Goal: Navigation & Orientation: Find specific page/section

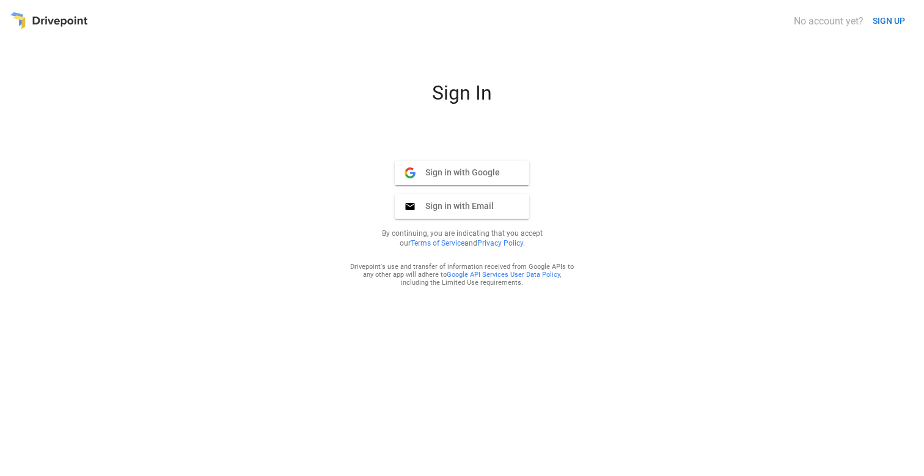
click at [820, 180] on div "Sign In Sign in with Google Google Sign in with Email Email By continuing, you …" at bounding box center [462, 273] width 904 height 385
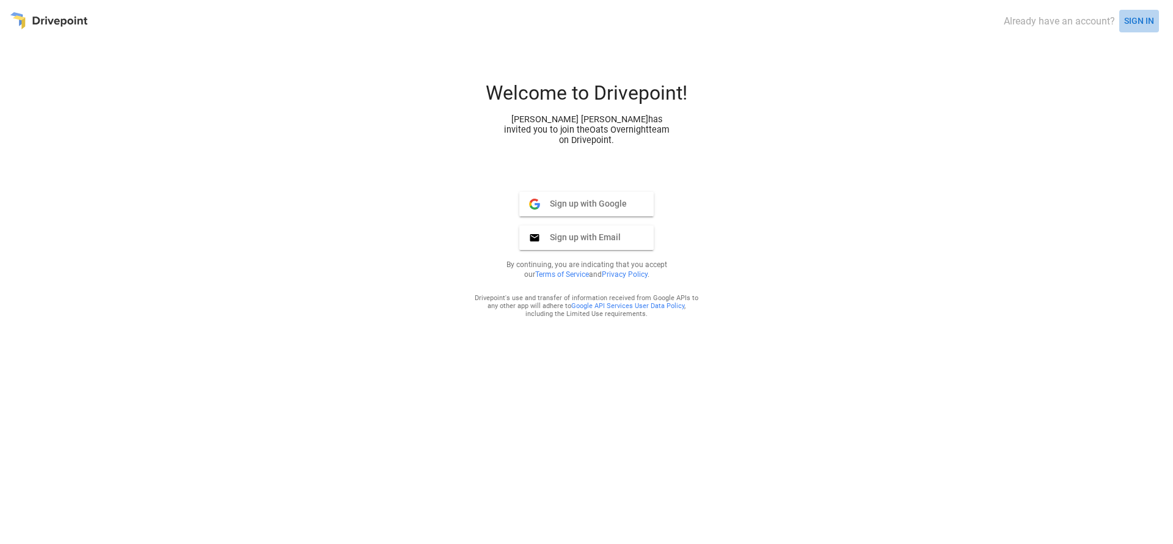
click at [1130, 21] on button "SIGN IN" at bounding box center [1139, 21] width 40 height 23
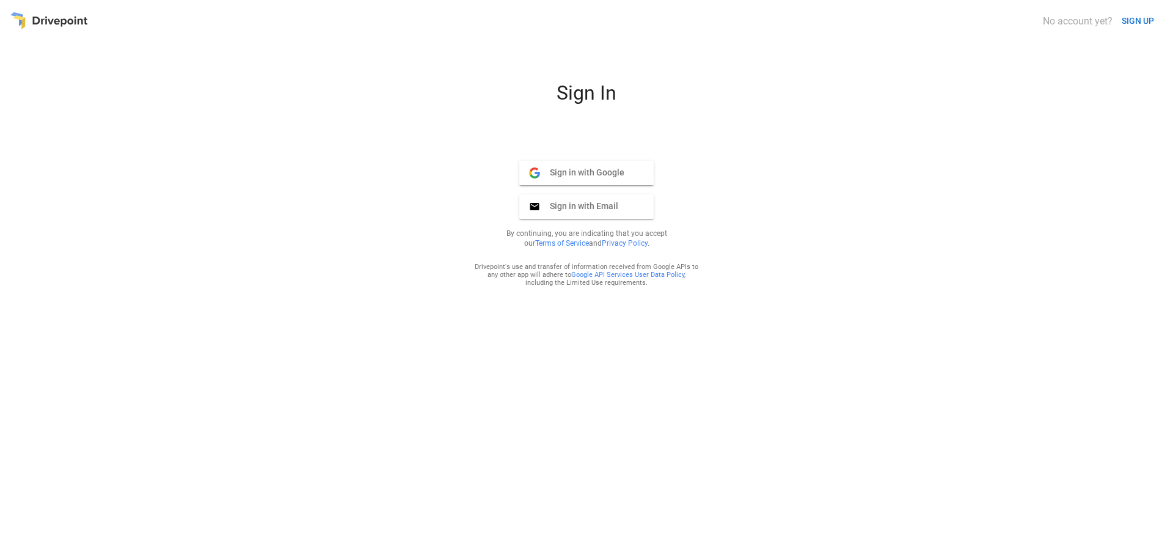
click at [613, 174] on span "Sign in with Google" at bounding box center [582, 172] width 84 height 11
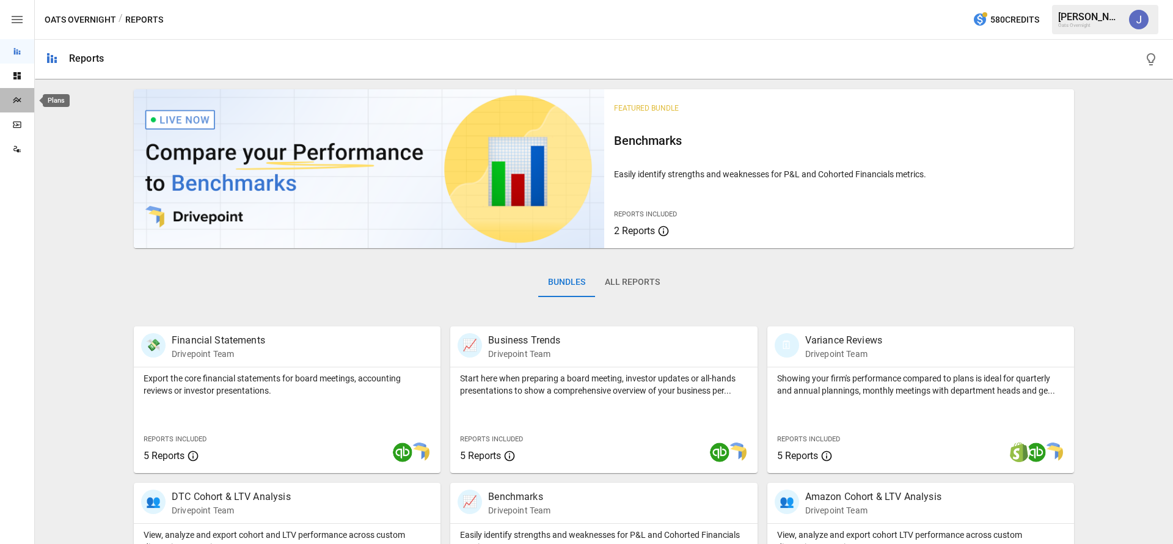
click at [20, 100] on icon "Plans" at bounding box center [17, 100] width 10 height 10
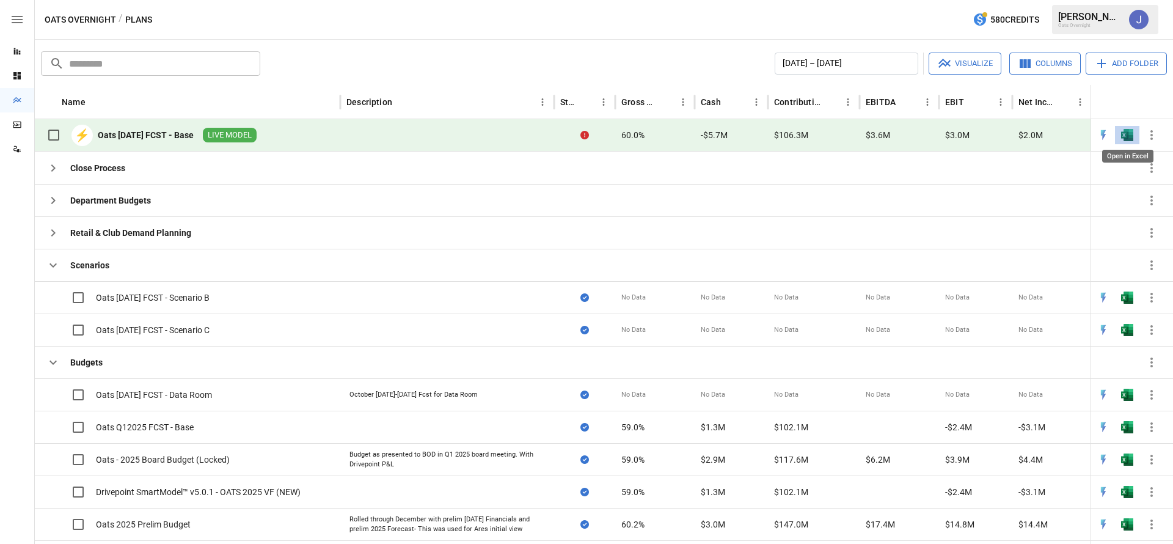
click at [1125, 136] on img "Open in Excel" at bounding box center [1127, 135] width 12 height 12
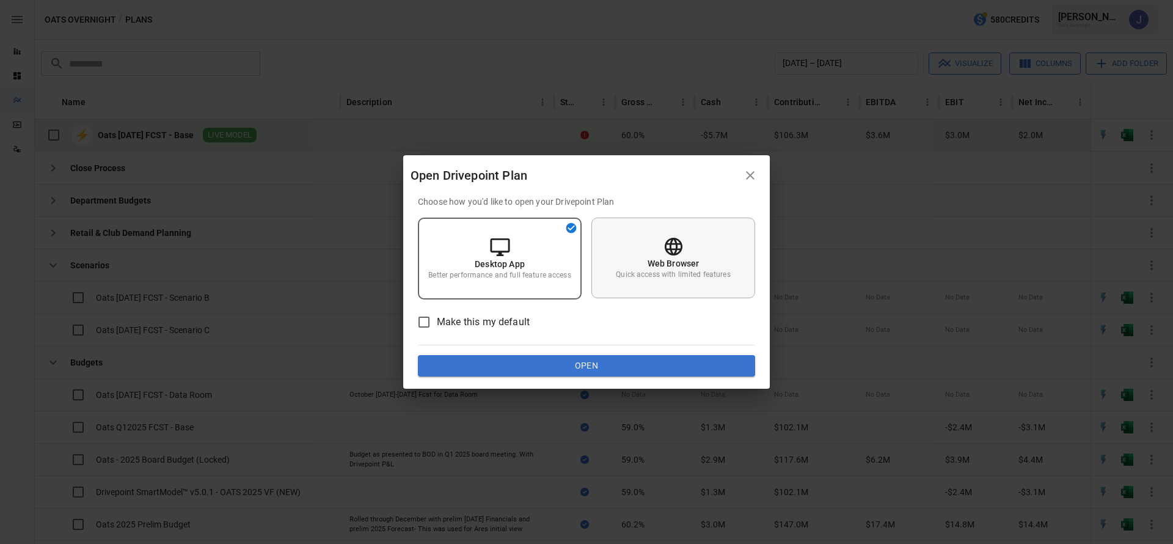
click at [685, 268] on p "Web Browser" at bounding box center [673, 263] width 52 height 12
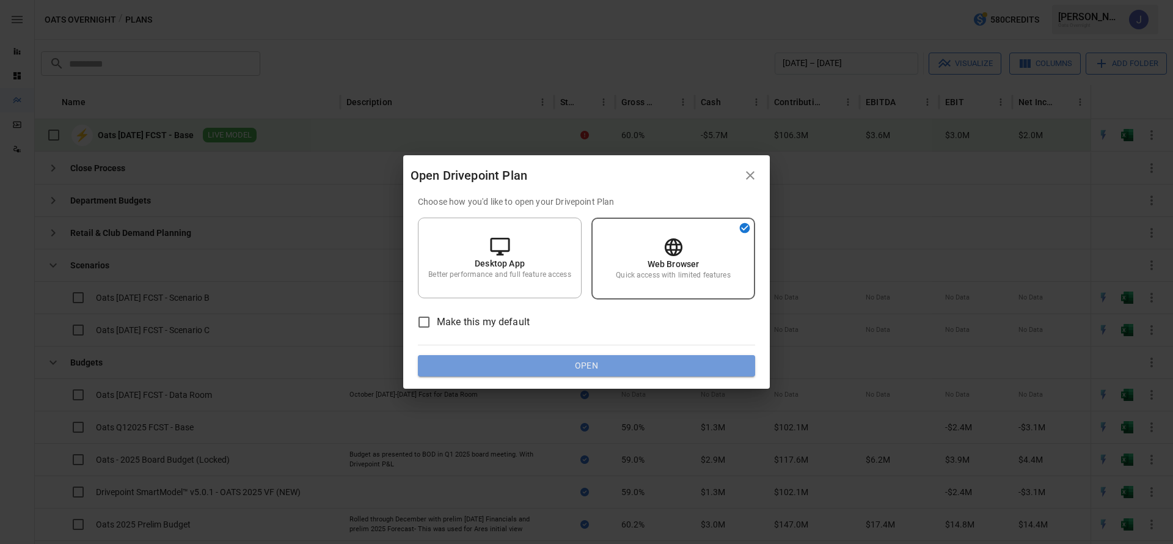
click at [653, 370] on button "Open" at bounding box center [586, 366] width 337 height 22
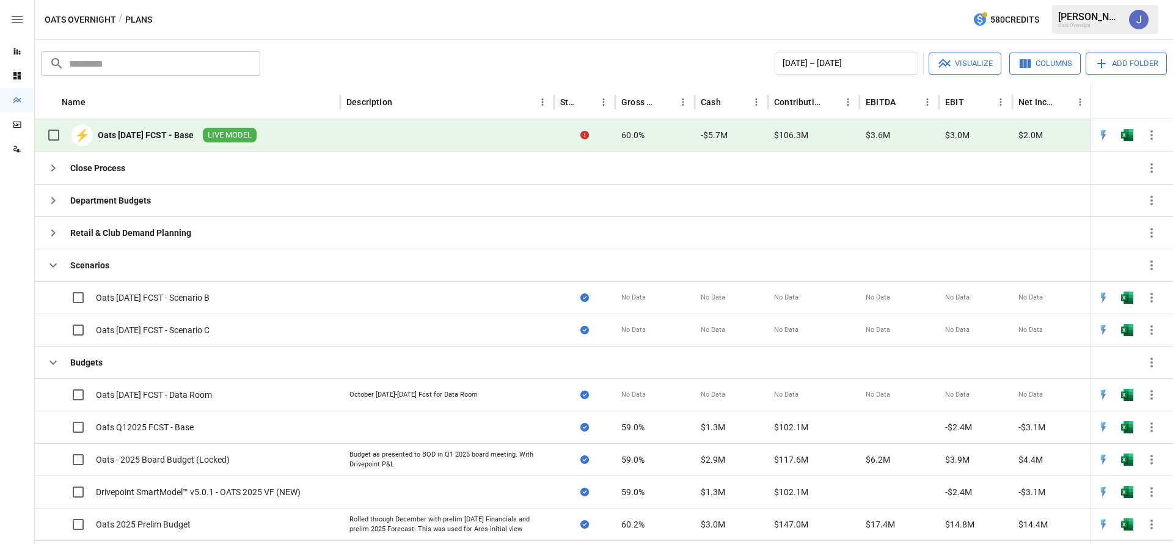
click at [19, 159] on div "Data Sources" at bounding box center [17, 149] width 34 height 24
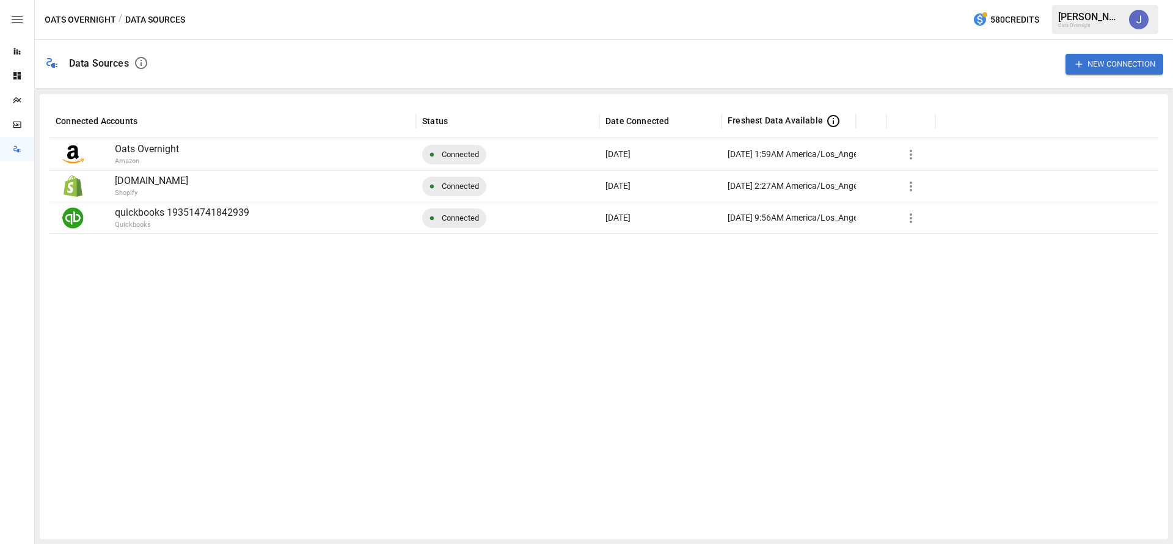
click at [1087, 66] on button "New Connection" at bounding box center [1114, 64] width 98 height 20
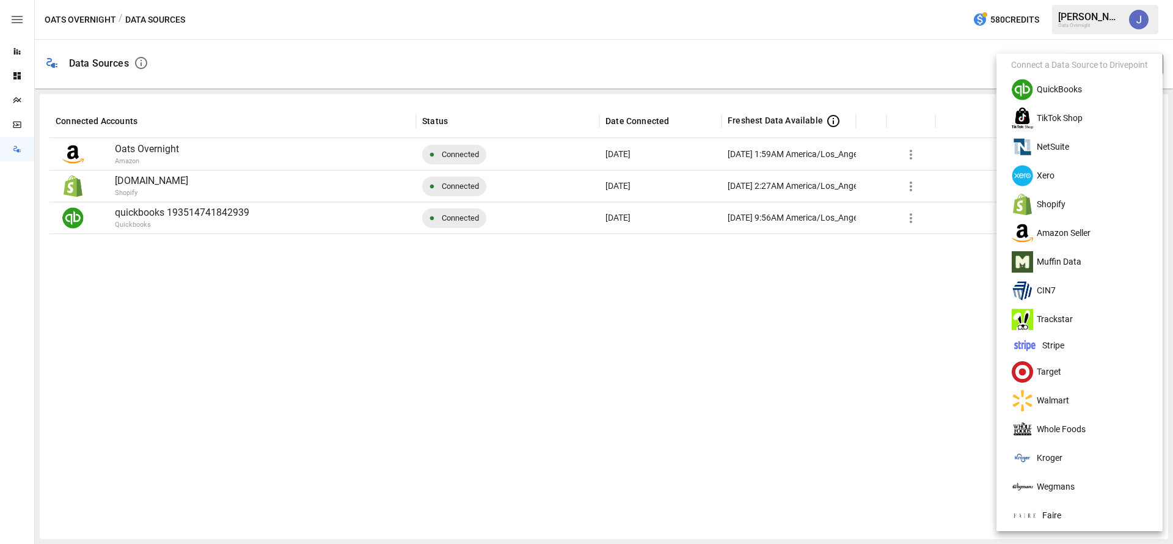
click at [417, 286] on div at bounding box center [586, 272] width 1173 height 544
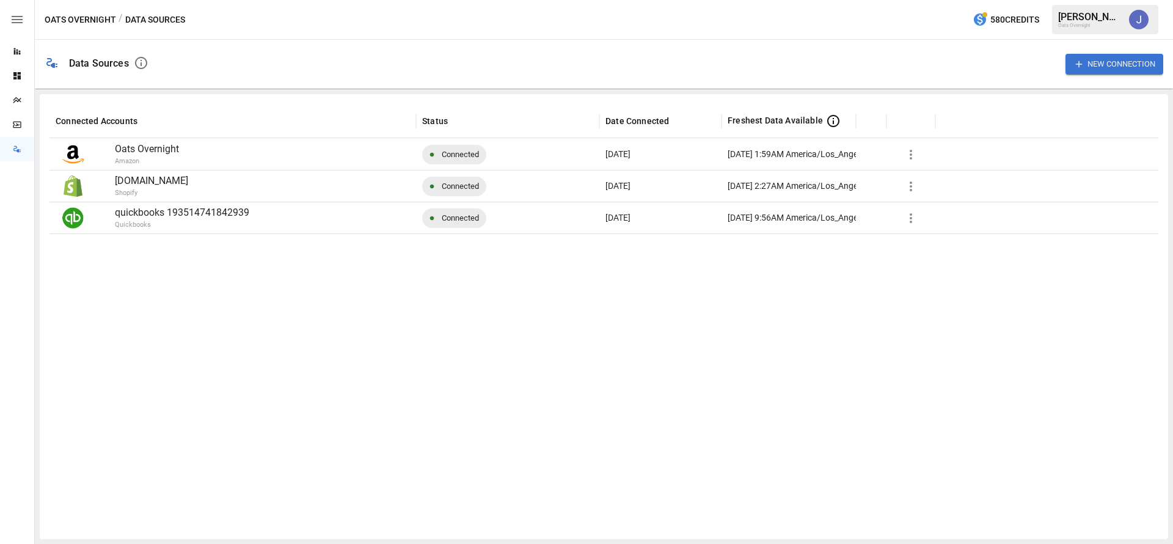
click at [17, 10] on button "button" at bounding box center [17, 19] width 34 height 39
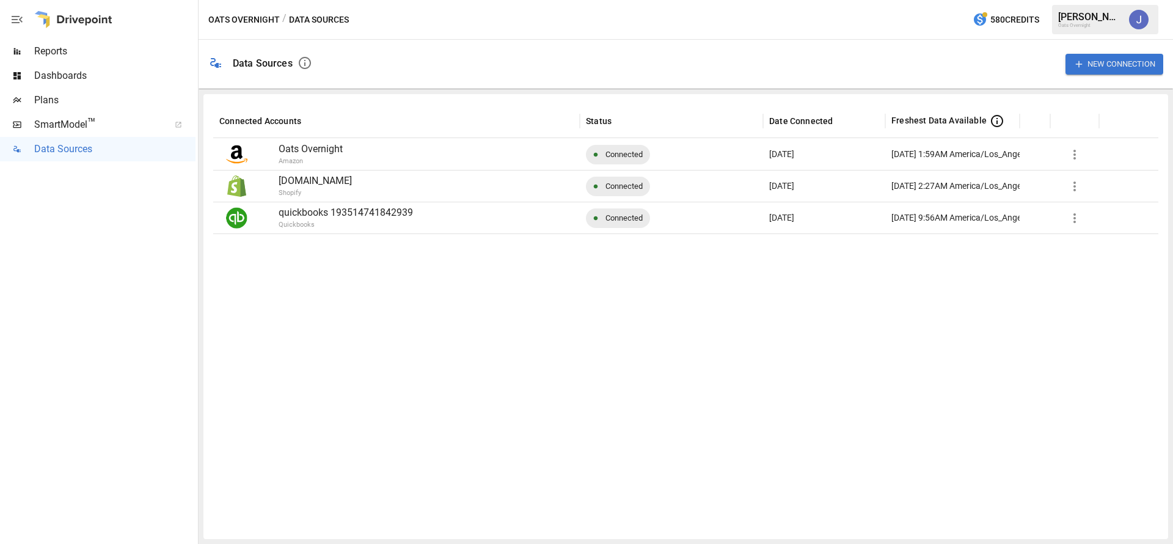
click at [1122, 18] on button "button" at bounding box center [1139, 19] width 34 height 34
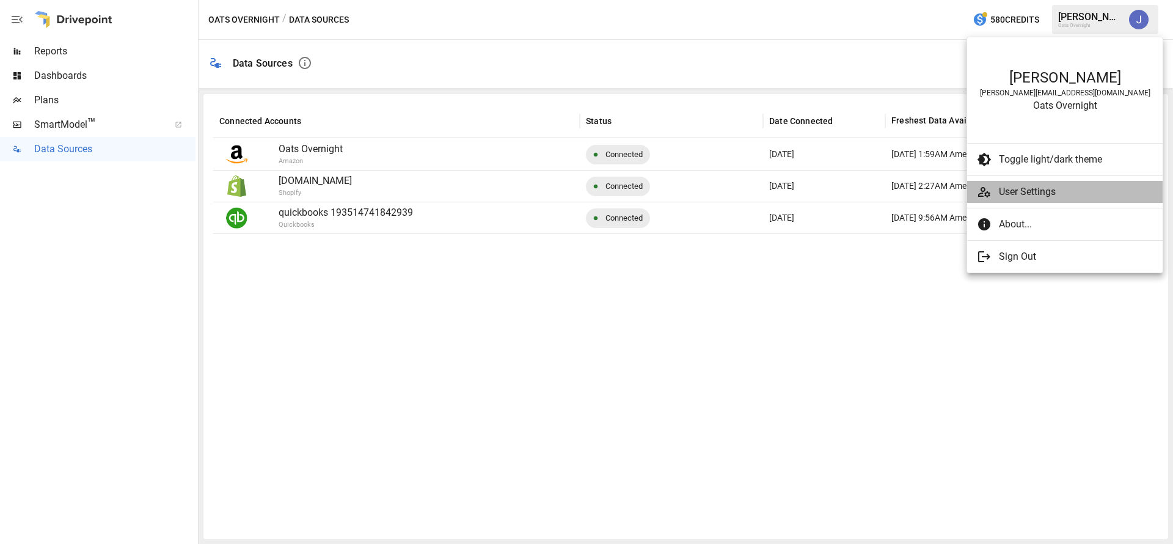
click at [1048, 188] on span "User Settings" at bounding box center [1076, 191] width 154 height 15
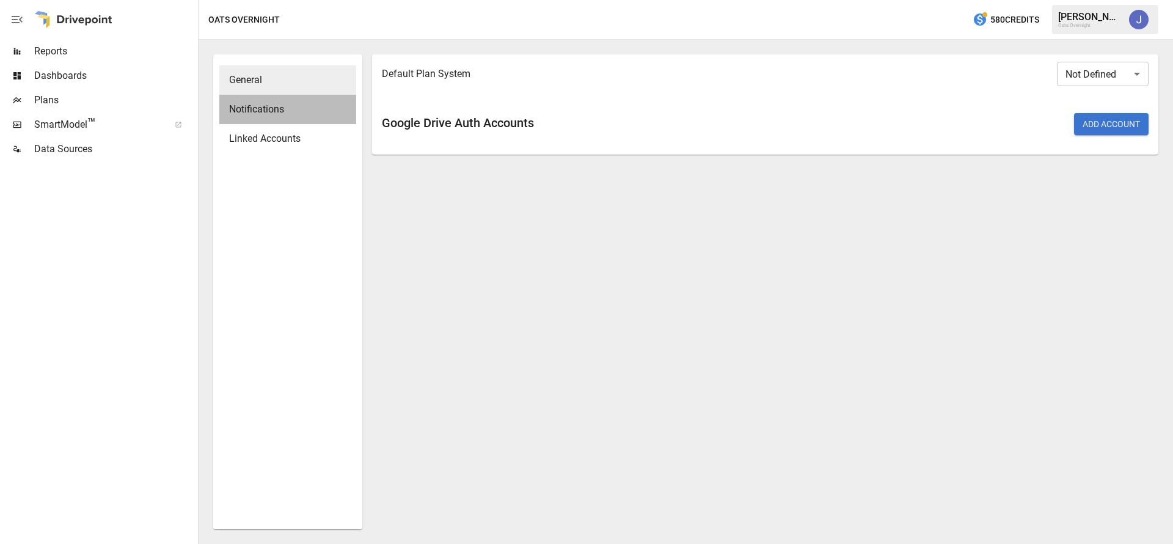
click at [294, 114] on span "Notifications" at bounding box center [287, 109] width 117 height 15
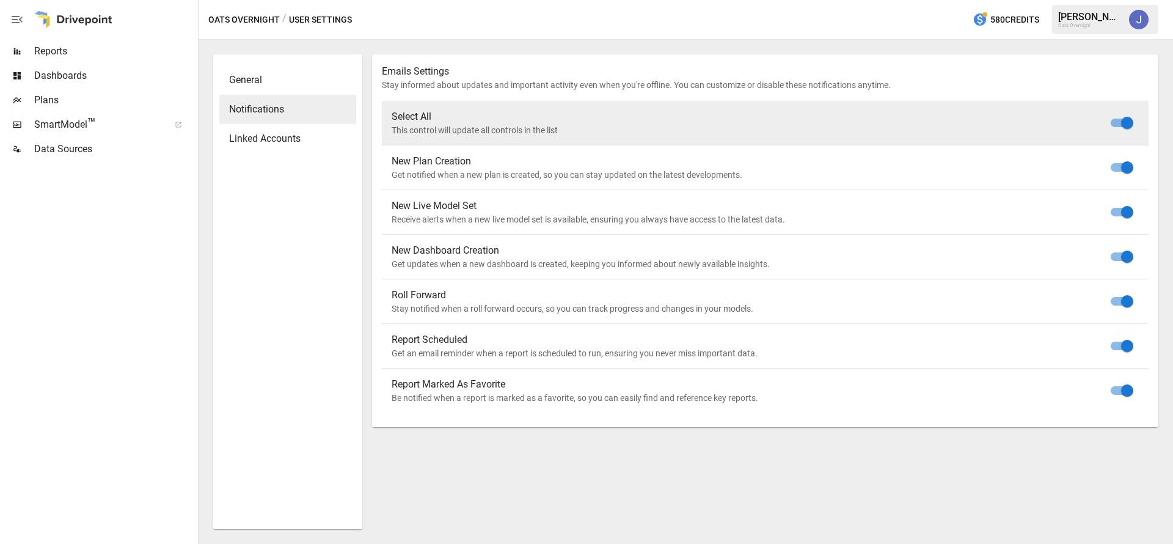
click at [272, 142] on span "Linked Accounts" at bounding box center [287, 138] width 117 height 15
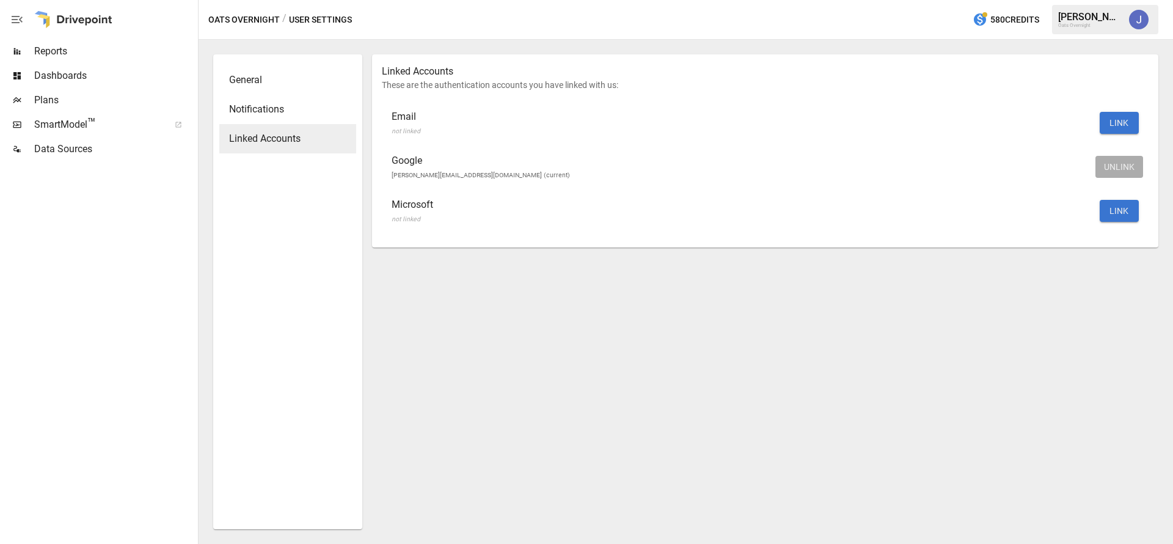
click at [93, 53] on span "Reports" at bounding box center [114, 51] width 161 height 15
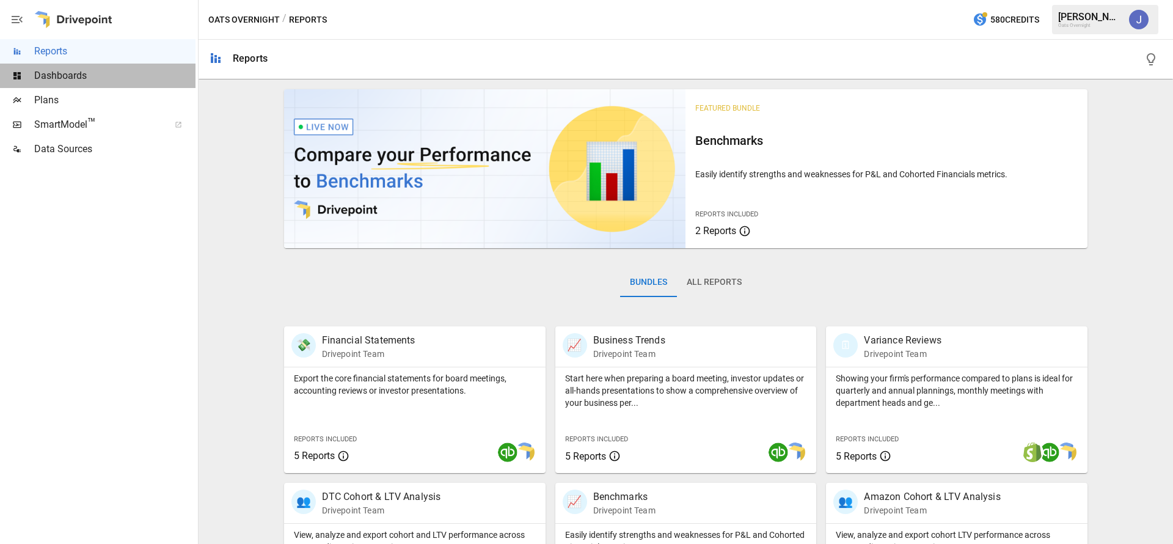
click at [71, 79] on span "Dashboards" at bounding box center [114, 75] width 161 height 15
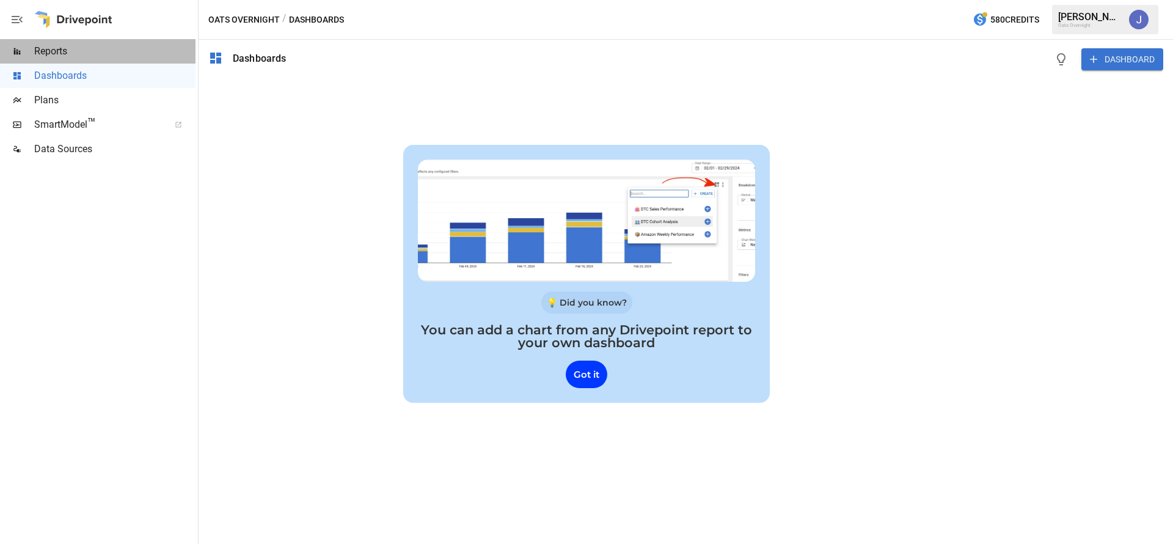
click at [65, 57] on span "Reports" at bounding box center [114, 51] width 161 height 15
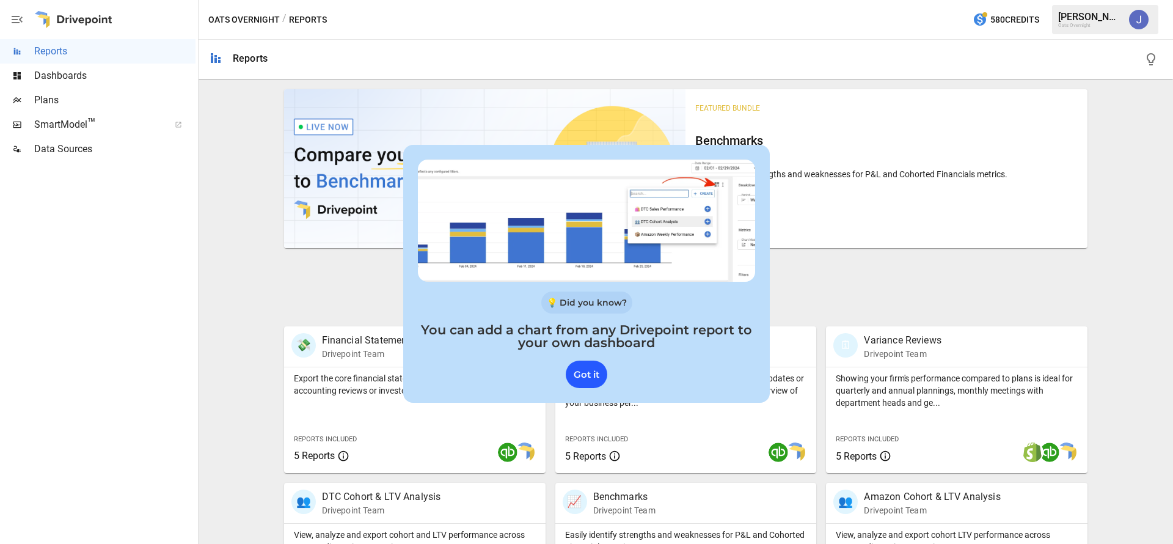
click at [591, 373] on div "Got it" at bounding box center [587, 373] width 42 height 27
